Goal: Information Seeking & Learning: Check status

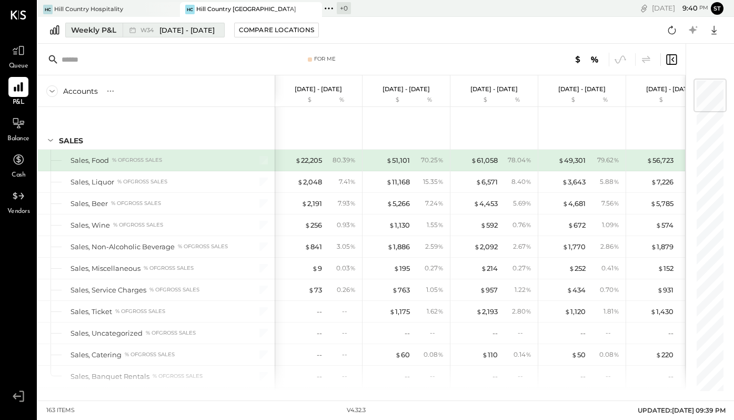
click at [115, 31] on div "Weekly P&L" at bounding box center [93, 30] width 45 height 11
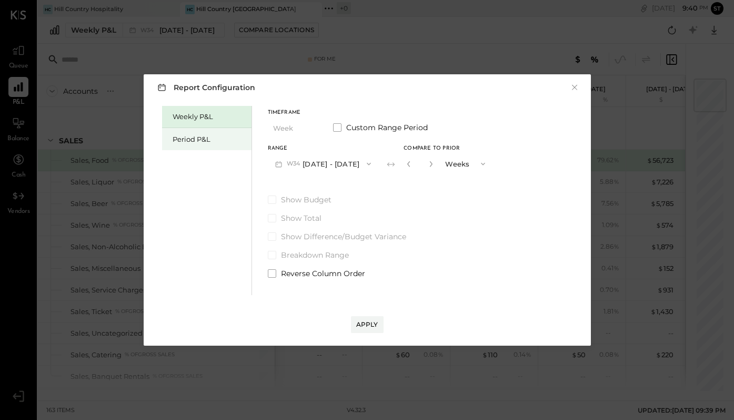
click at [196, 140] on div "Period P&L" at bounding box center [210, 139] width 74 height 10
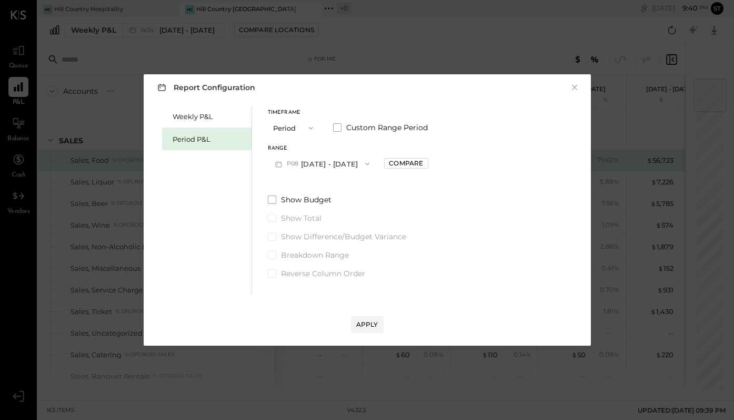
click at [326, 165] on button "P08 [DATE] - [DATE]" at bounding box center [322, 163] width 109 height 19
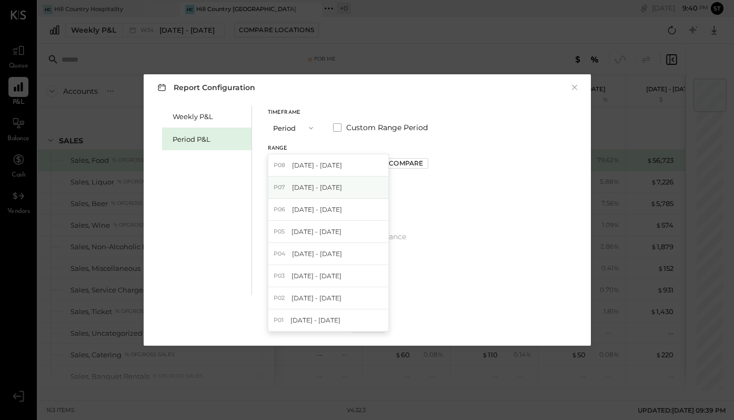
click at [342, 190] on span "[DATE] - [DATE]" at bounding box center [317, 187] width 50 height 9
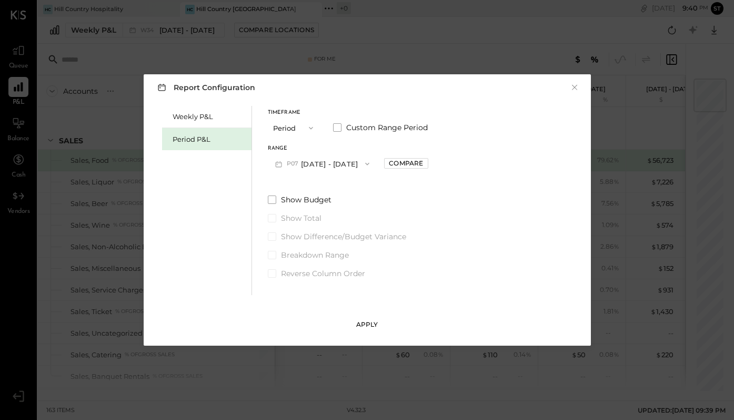
click at [367, 325] on div "Apply" at bounding box center [367, 324] width 22 height 9
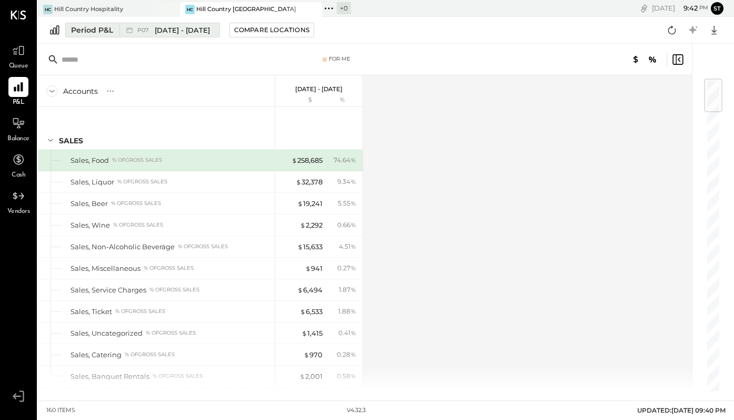
click at [159, 29] on span "[DATE] - [DATE]" at bounding box center [182, 30] width 55 height 10
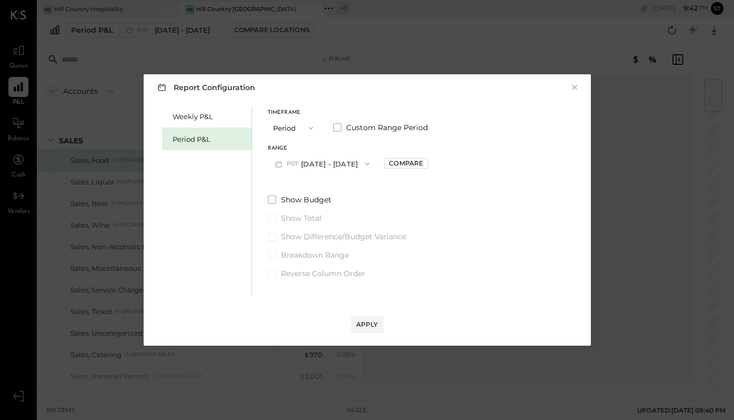
click at [372, 163] on span "button" at bounding box center [365, 163] width 14 height 8
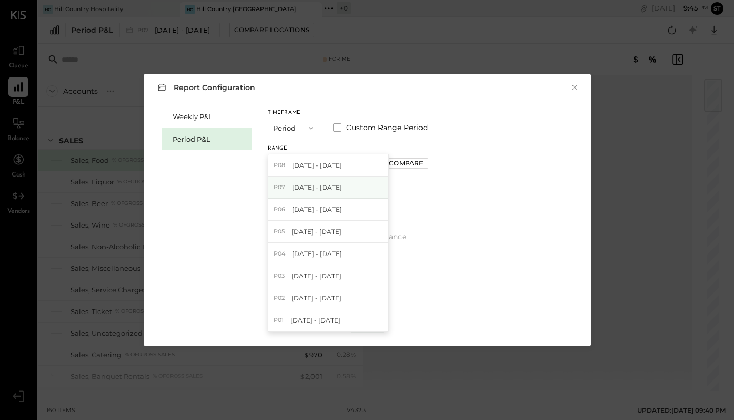
click at [342, 185] on span "[DATE] - [DATE]" at bounding box center [317, 187] width 50 height 9
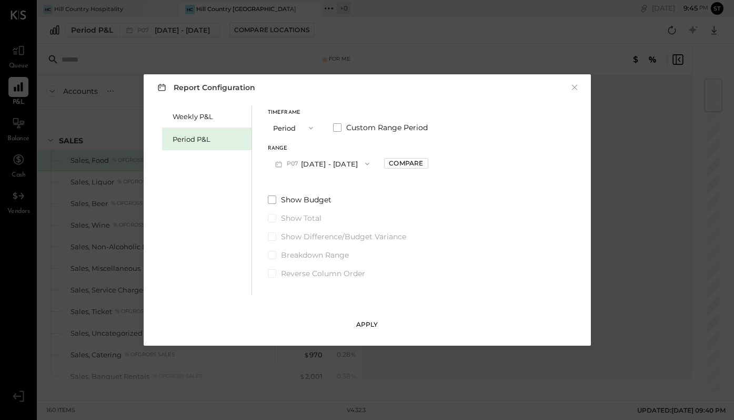
click at [365, 318] on button "Apply" at bounding box center [367, 324] width 33 height 17
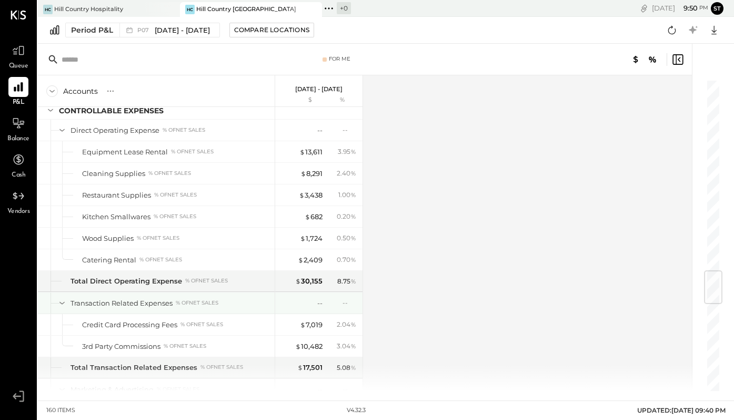
scroll to position [1627, 0]
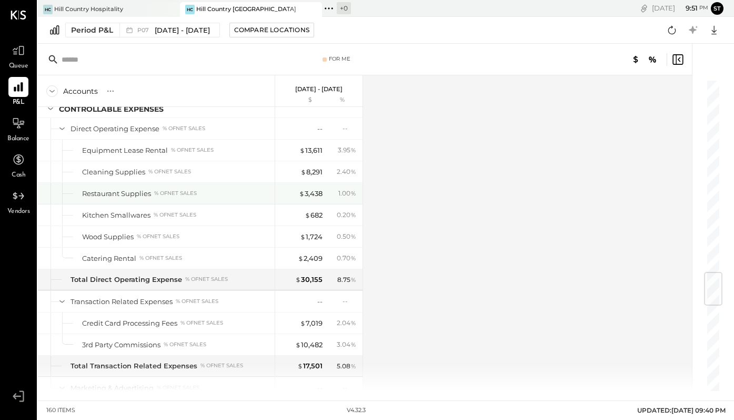
click at [312, 186] on div "$ 3,438 1.00 %" at bounding box center [320, 193] width 79 height 21
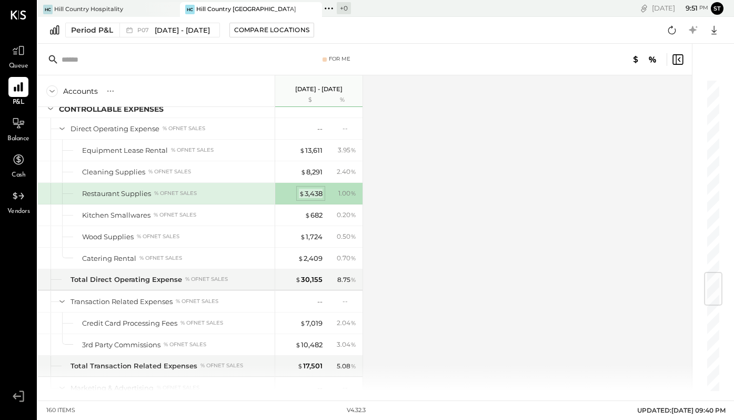
click at [313, 193] on div "$ 3,438" at bounding box center [311, 193] width 24 height 10
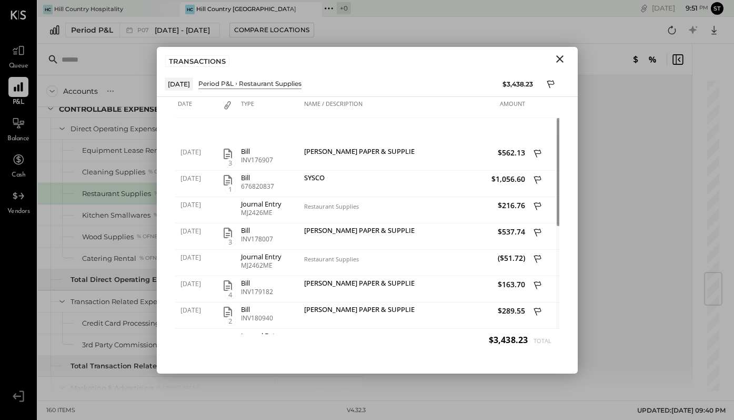
click at [559, 63] on icon "Close" at bounding box center [560, 59] width 13 height 13
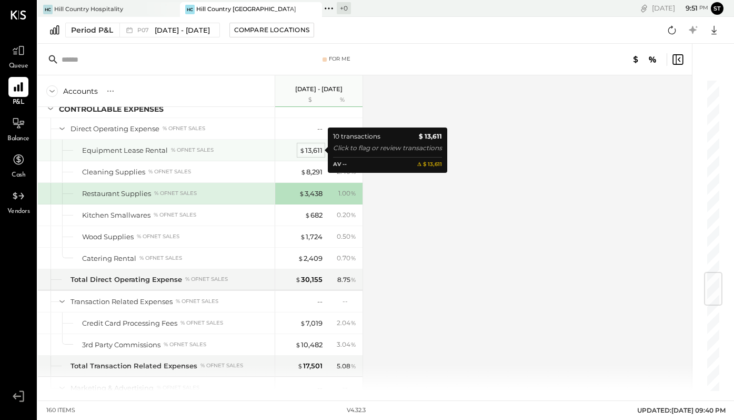
click at [310, 152] on div "$ 13,611" at bounding box center [311, 150] width 23 height 10
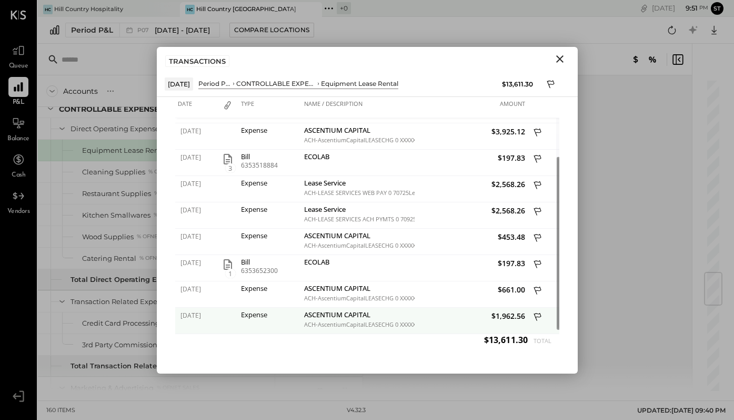
click at [362, 319] on div "ASCENTIUM CAPITAL" at bounding box center [358, 316] width 108 height 10
click at [317, 321] on div "ACH-AscentiumCapitalLEASECHG 0 XXXXXXX2024" at bounding box center [358, 324] width 108 height 7
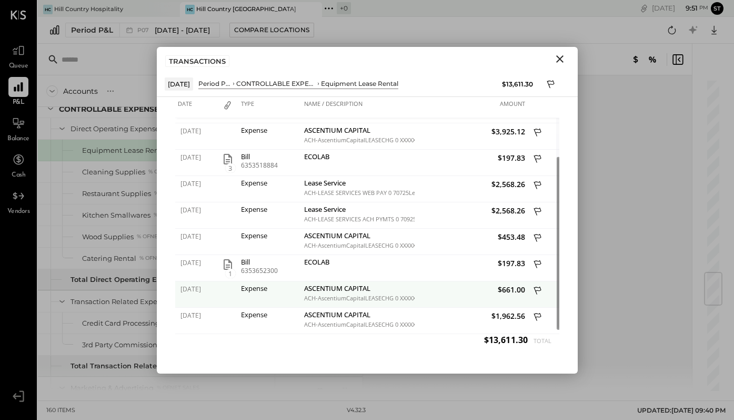
click at [313, 284] on div "ASCENTIUM CAPITAL" at bounding box center [358, 289] width 108 height 10
click at [258, 286] on div "Expense" at bounding box center [270, 287] width 58 height 7
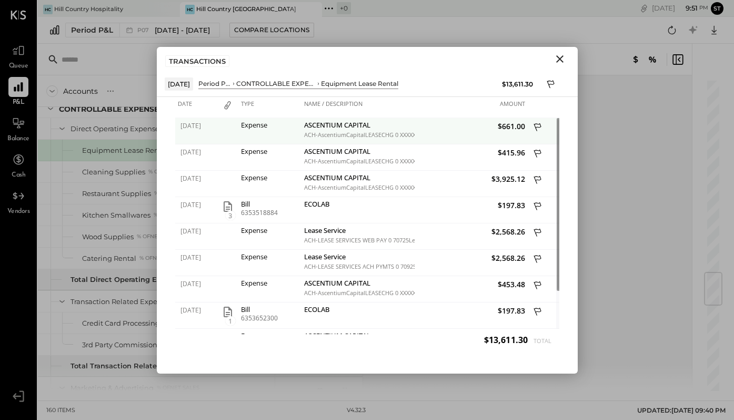
click at [254, 127] on div "Expense" at bounding box center [270, 124] width 58 height 7
click at [338, 125] on div "ASCENTIUM CAPITAL" at bounding box center [358, 126] width 108 height 10
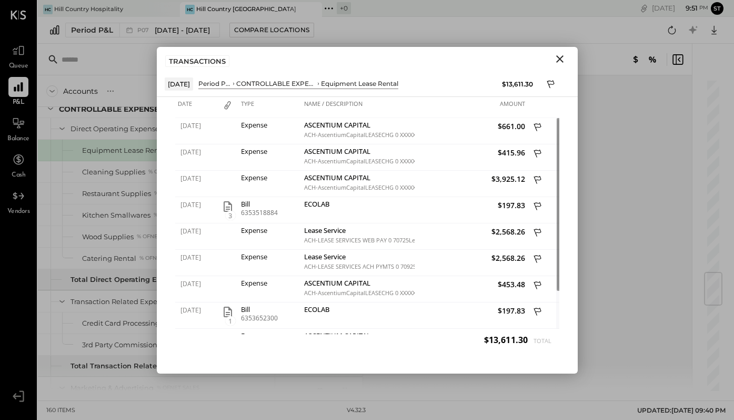
click at [561, 59] on icon "Close" at bounding box center [559, 58] width 7 height 7
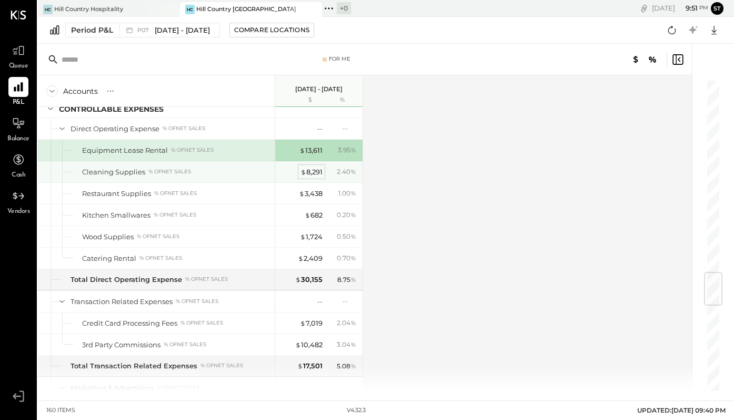
click at [306, 167] on div "$ 8,291" at bounding box center [312, 172] width 22 height 10
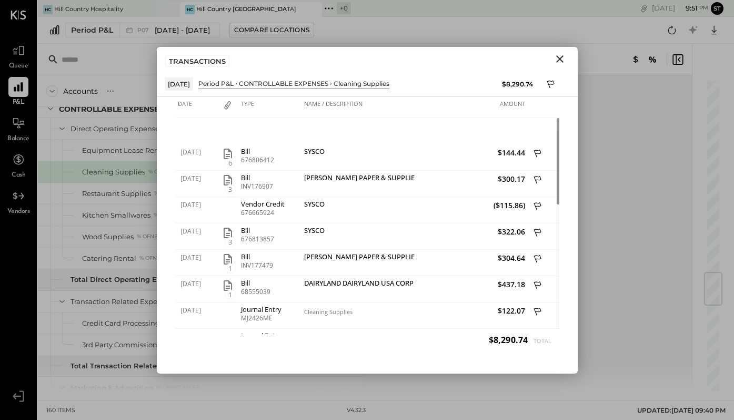
click at [563, 55] on icon "Close" at bounding box center [559, 58] width 7 height 7
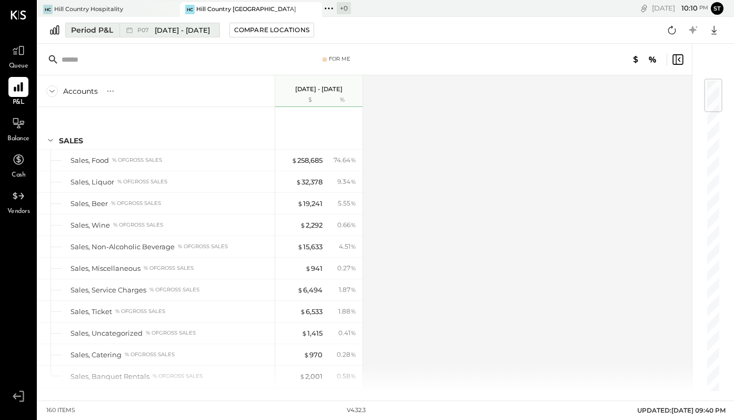
click at [197, 31] on span "[DATE] - [DATE]" at bounding box center [182, 30] width 55 height 10
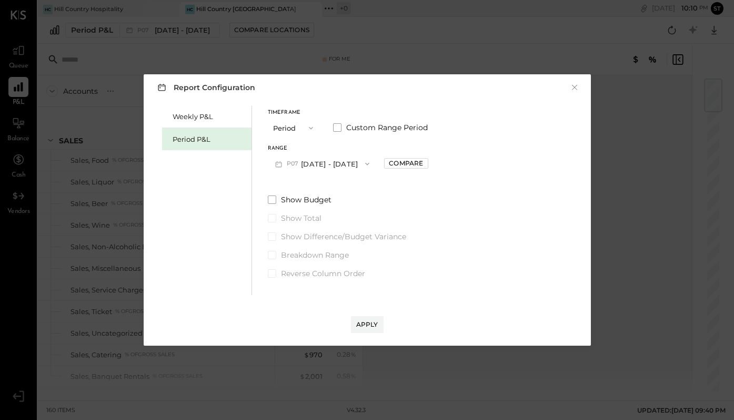
click at [311, 127] on icon "button" at bounding box center [311, 128] width 8 height 8
click at [302, 126] on div "Period" at bounding box center [294, 127] width 52 height 19
click at [361, 165] on button "P08 [DATE] - [DATE]" at bounding box center [322, 163] width 109 height 19
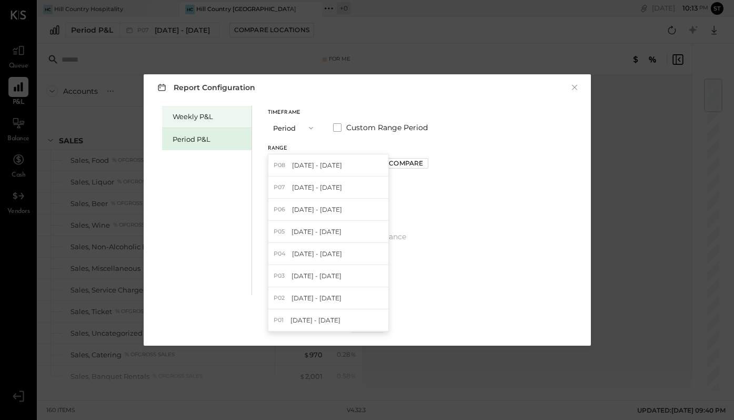
click at [203, 115] on div "Weekly P&L" at bounding box center [210, 117] width 74 height 10
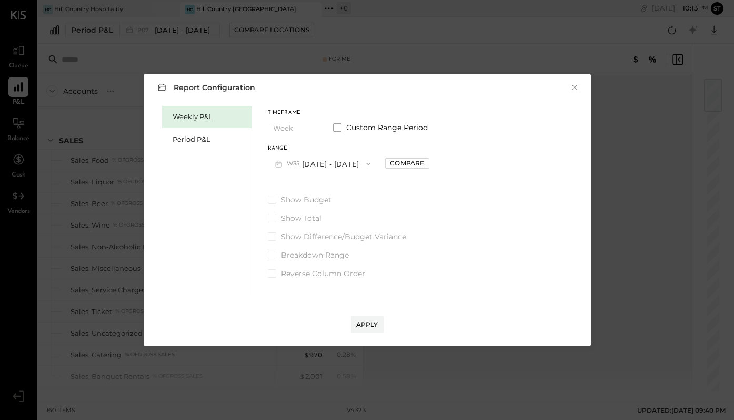
click at [349, 163] on button "W35 [DATE] - [DATE]" at bounding box center [323, 163] width 111 height 19
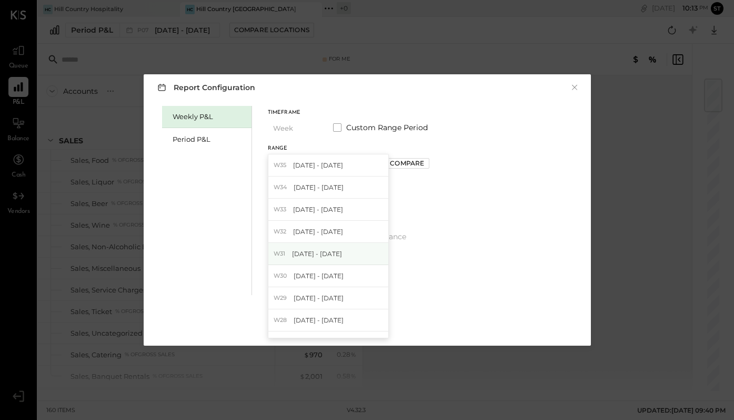
click at [342, 255] on span "[DATE] - [DATE]" at bounding box center [317, 253] width 50 height 9
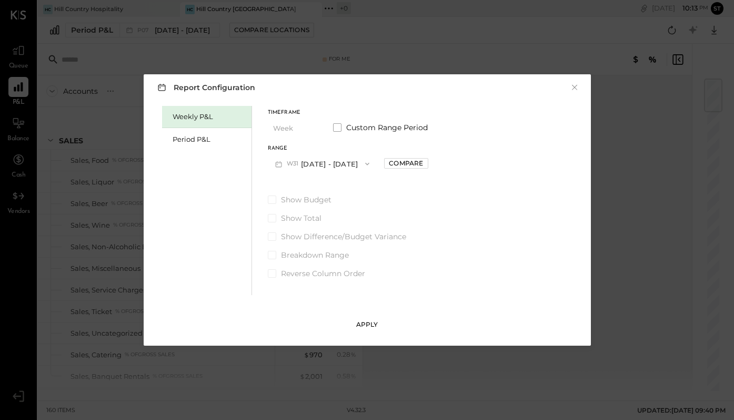
click at [372, 322] on div "Apply" at bounding box center [367, 324] width 22 height 9
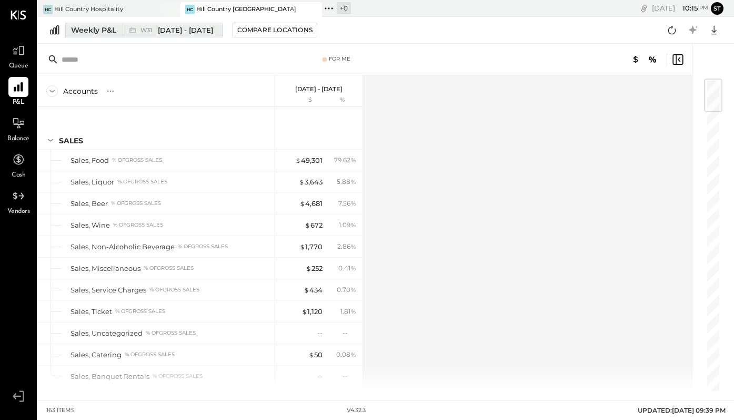
click at [112, 31] on div "Weekly P&L" at bounding box center [93, 30] width 45 height 11
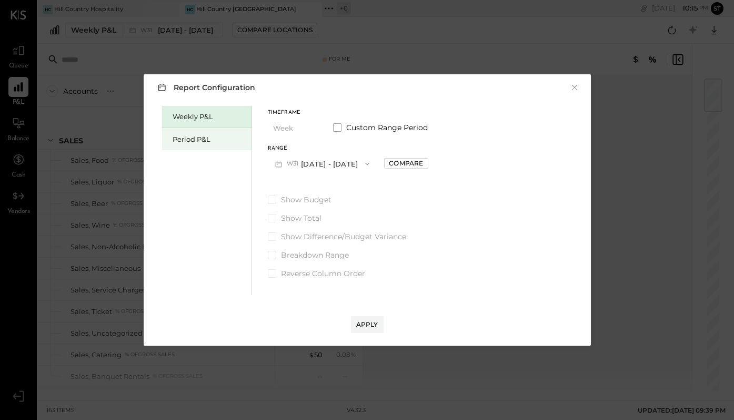
click at [190, 144] on div "Period P&L" at bounding box center [206, 139] width 89 height 22
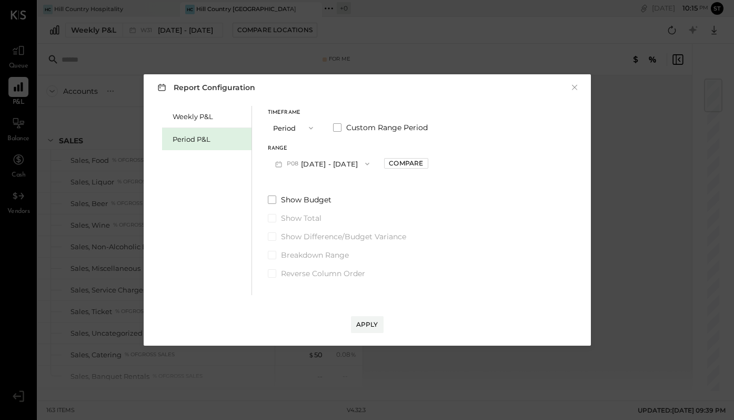
click at [352, 162] on button "P08 [DATE] - [DATE]" at bounding box center [322, 163] width 109 height 19
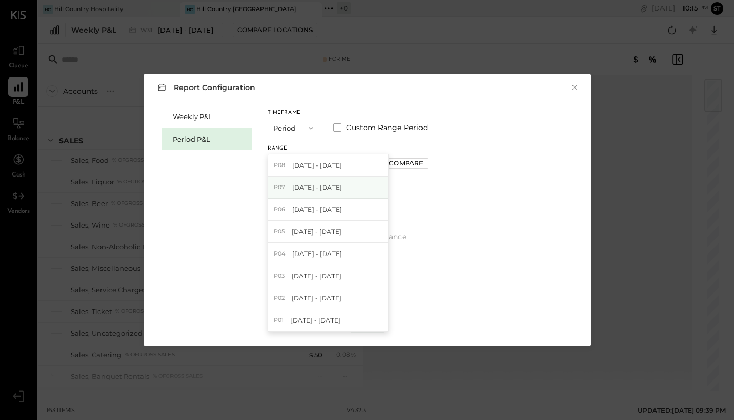
click at [342, 186] on span "[DATE] - [DATE]" at bounding box center [317, 187] width 50 height 9
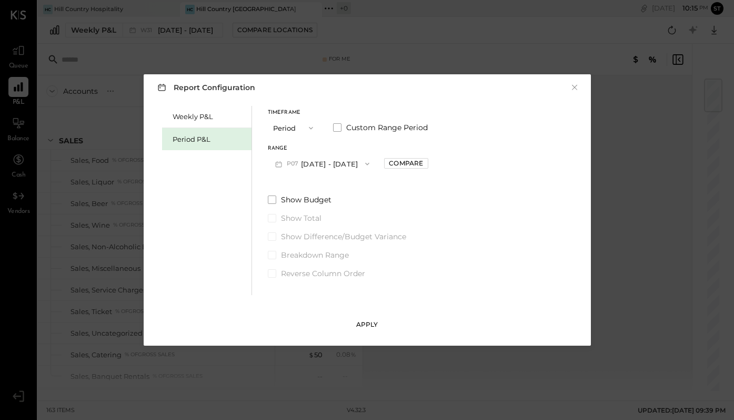
click at [368, 318] on button "Apply" at bounding box center [367, 324] width 33 height 17
